Goal: Task Accomplishment & Management: Manage account settings

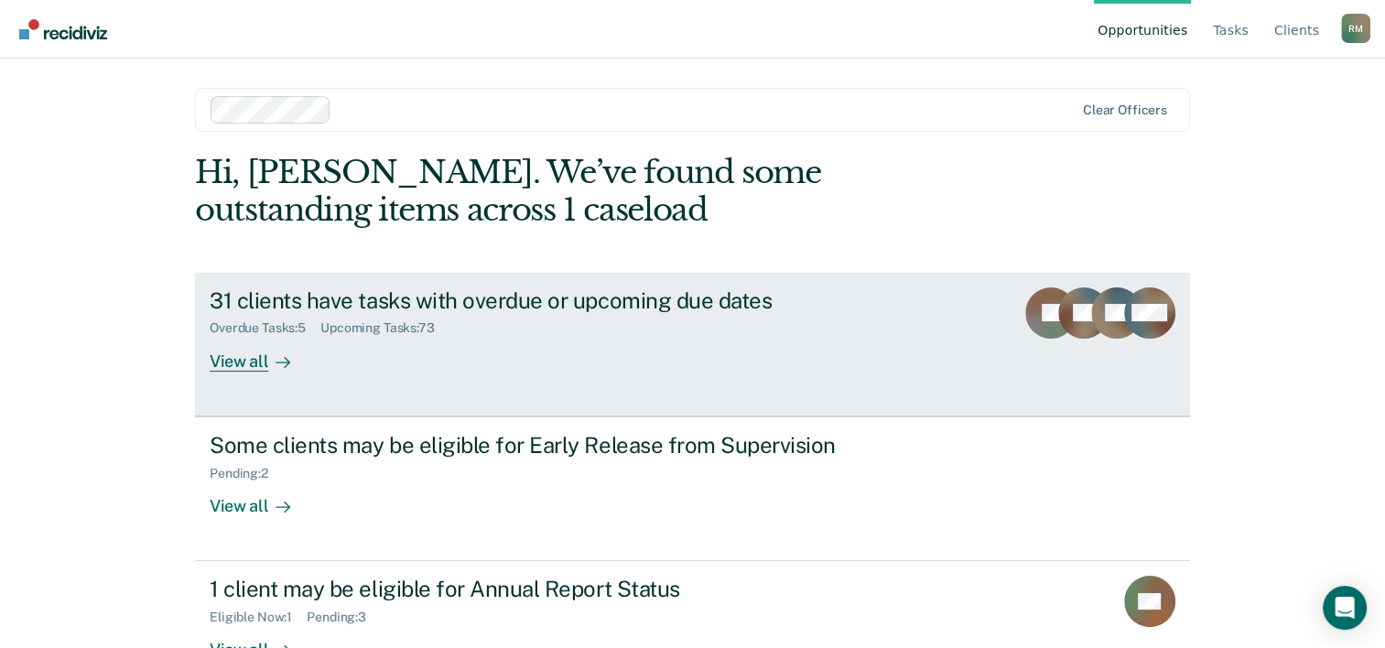
click at [242, 355] on div "View all" at bounding box center [261, 354] width 103 height 36
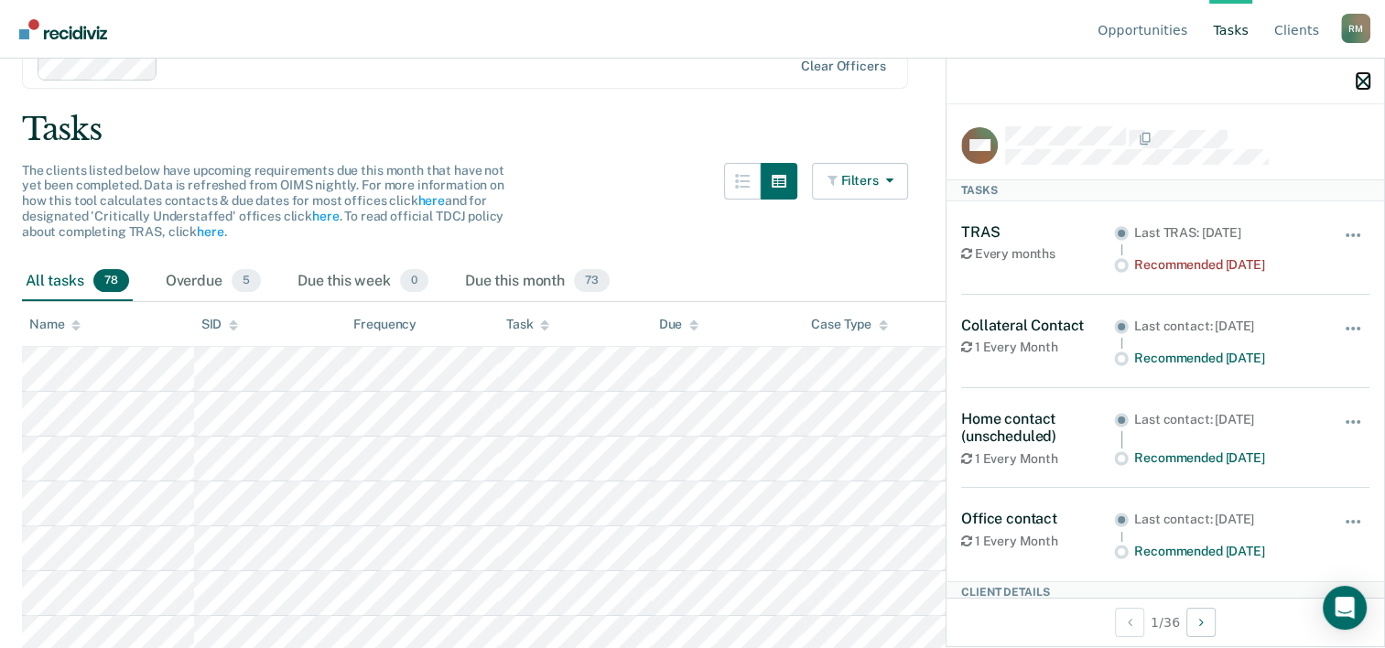
click at [1362, 82] on icon "button" at bounding box center [1363, 81] width 13 height 13
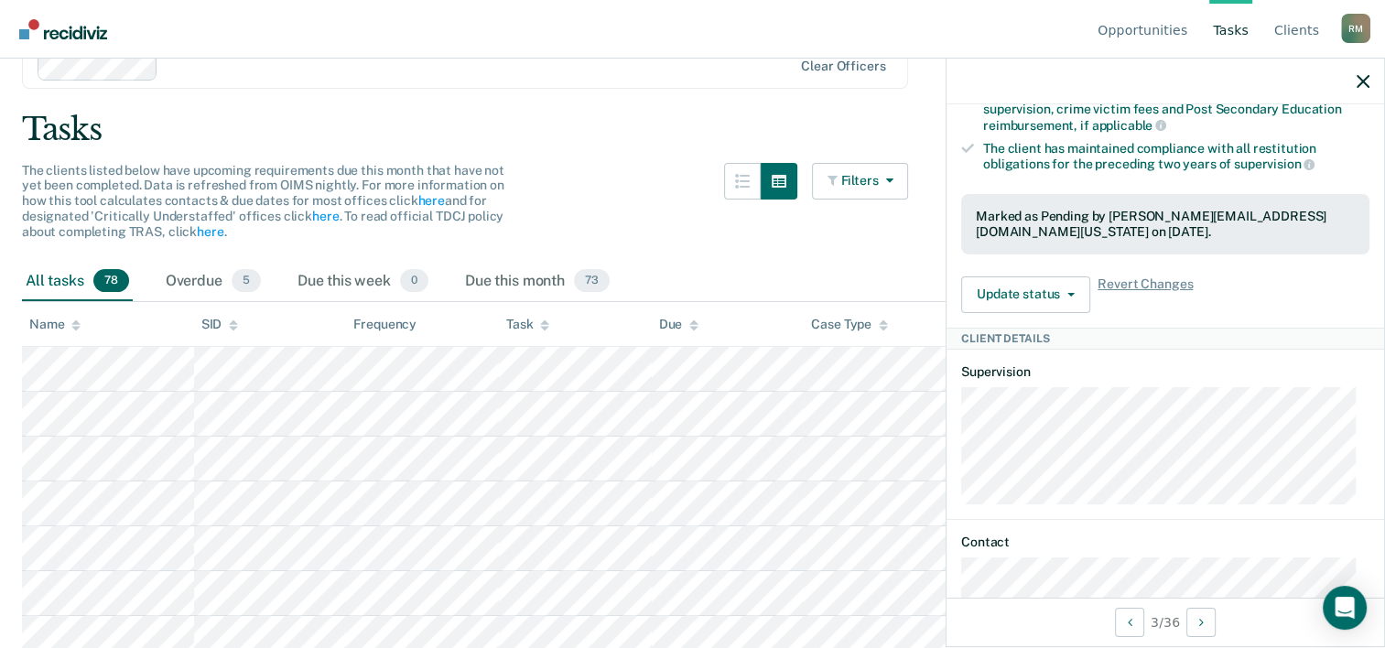
scroll to position [578, 0]
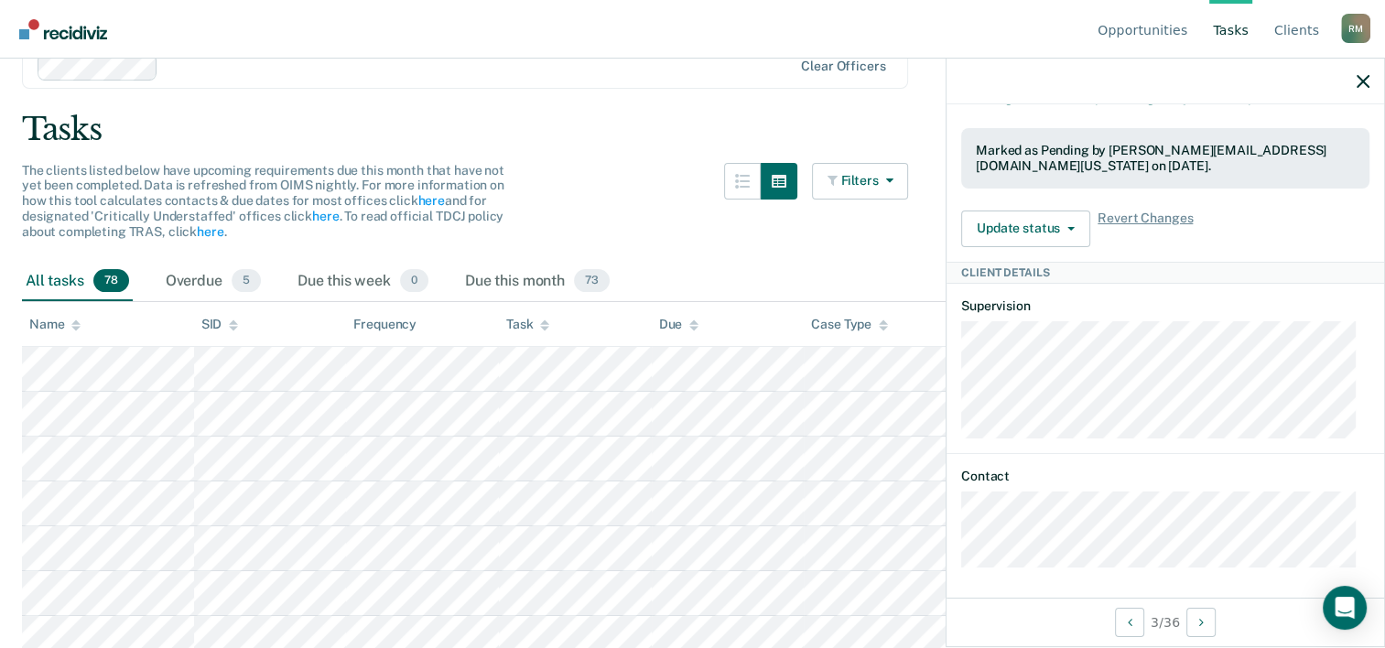
click at [547, 154] on main "Clear officers Tasks The clients listed below have upcoming requirements due th…" at bounding box center [692, 289] width 1385 height 546
click at [1366, 84] on icon "button" at bounding box center [1363, 81] width 13 height 13
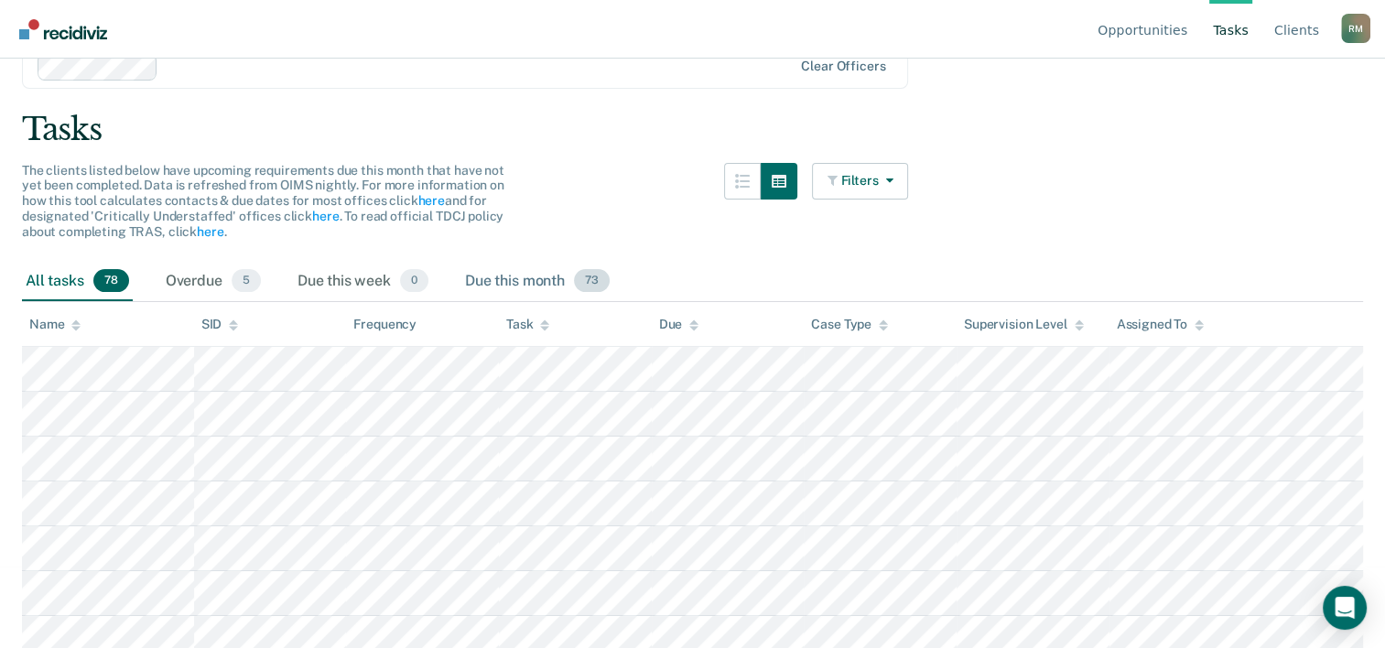
click at [535, 278] on div "Due this month 73" at bounding box center [537, 282] width 152 height 40
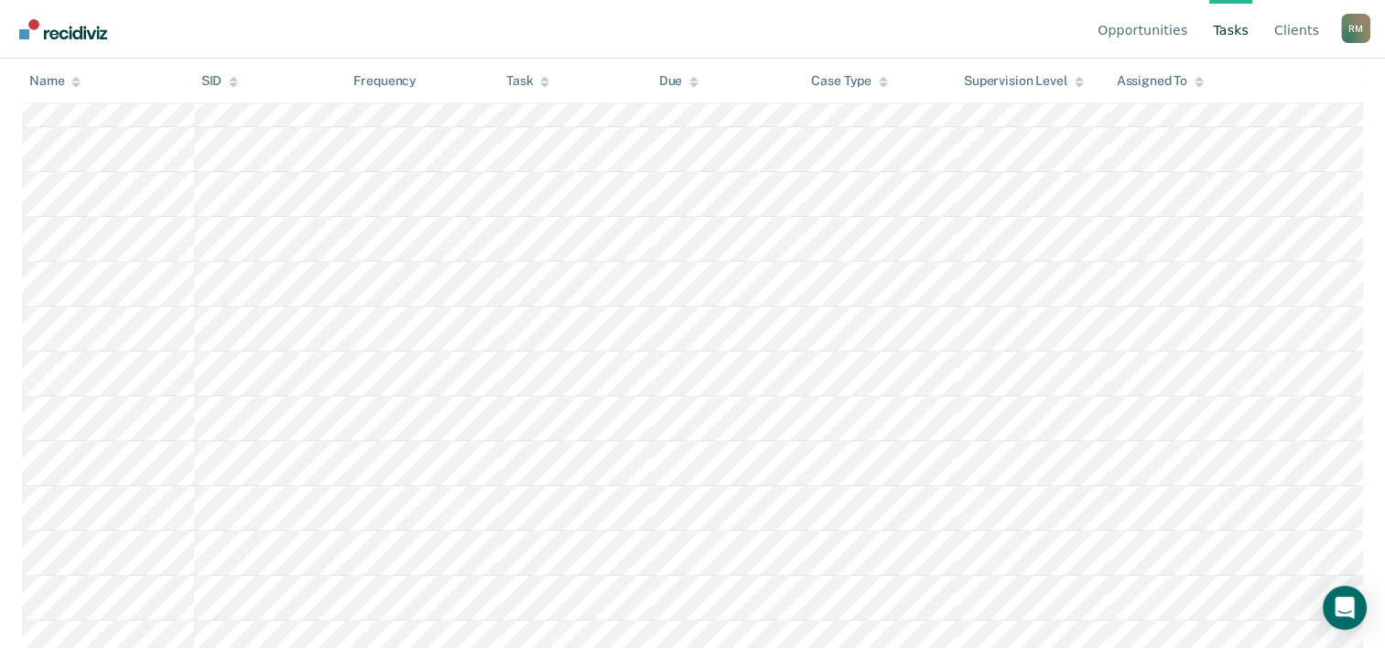
scroll to position [1337, 0]
